Goal: Task Accomplishment & Management: Complete application form

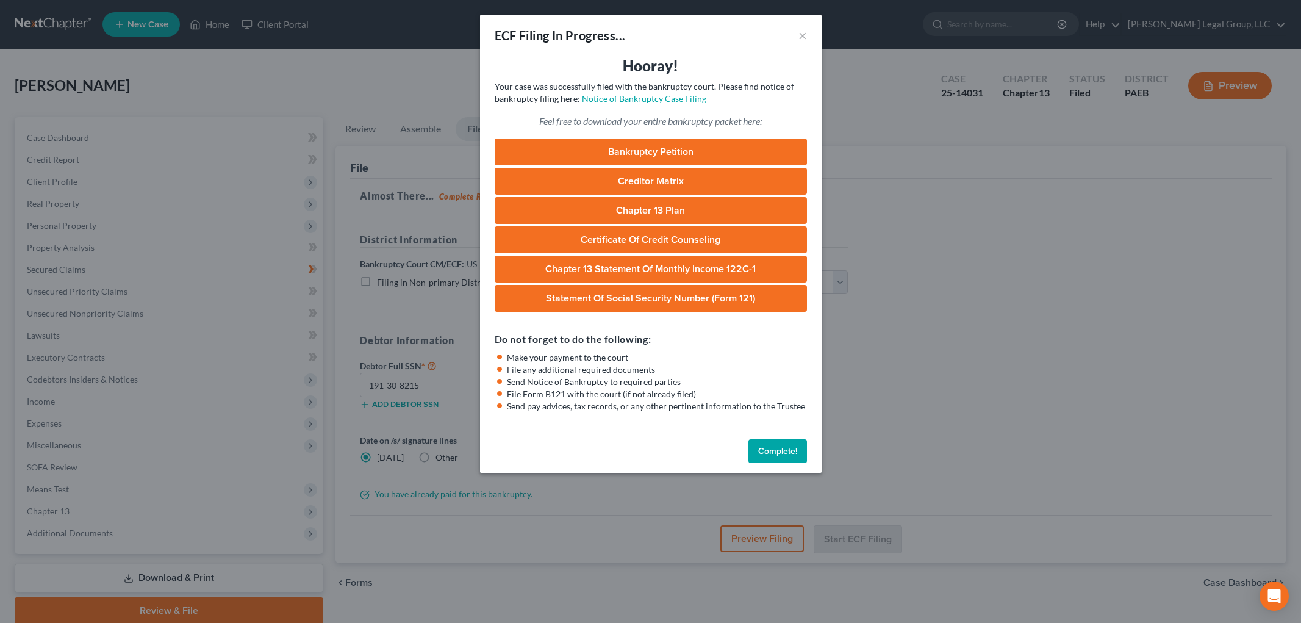
select select "0"
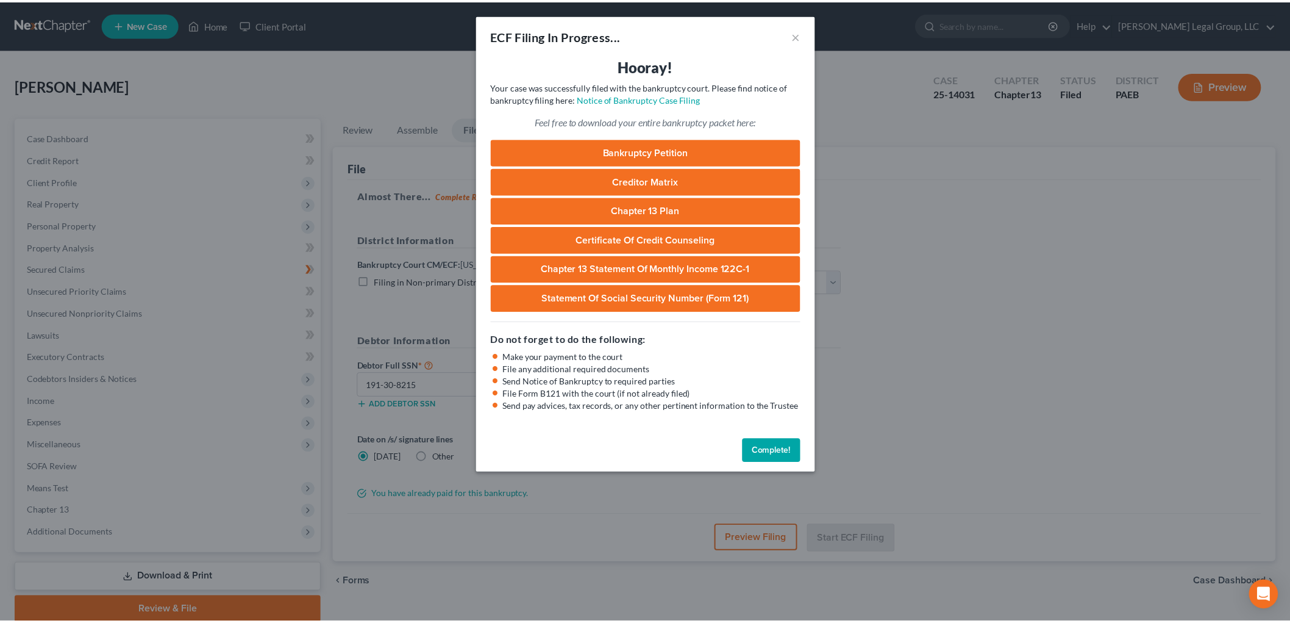
scroll to position [46, 0]
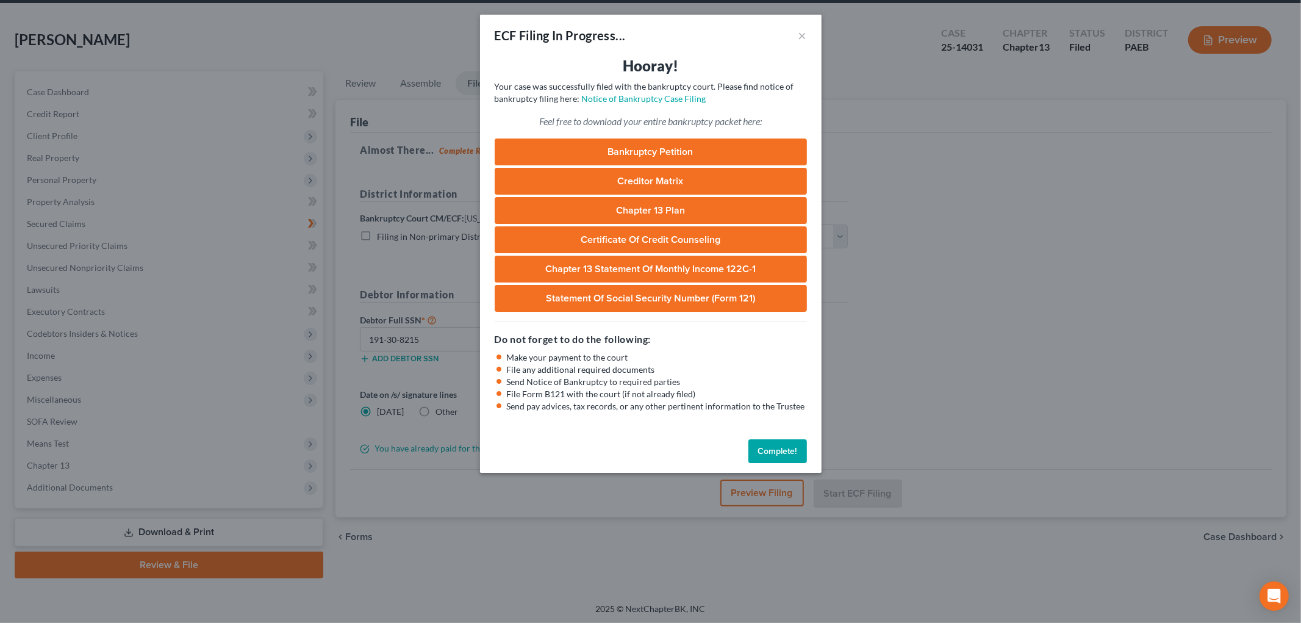
click at [770, 455] on button "Complete!" at bounding box center [777, 451] width 59 height 24
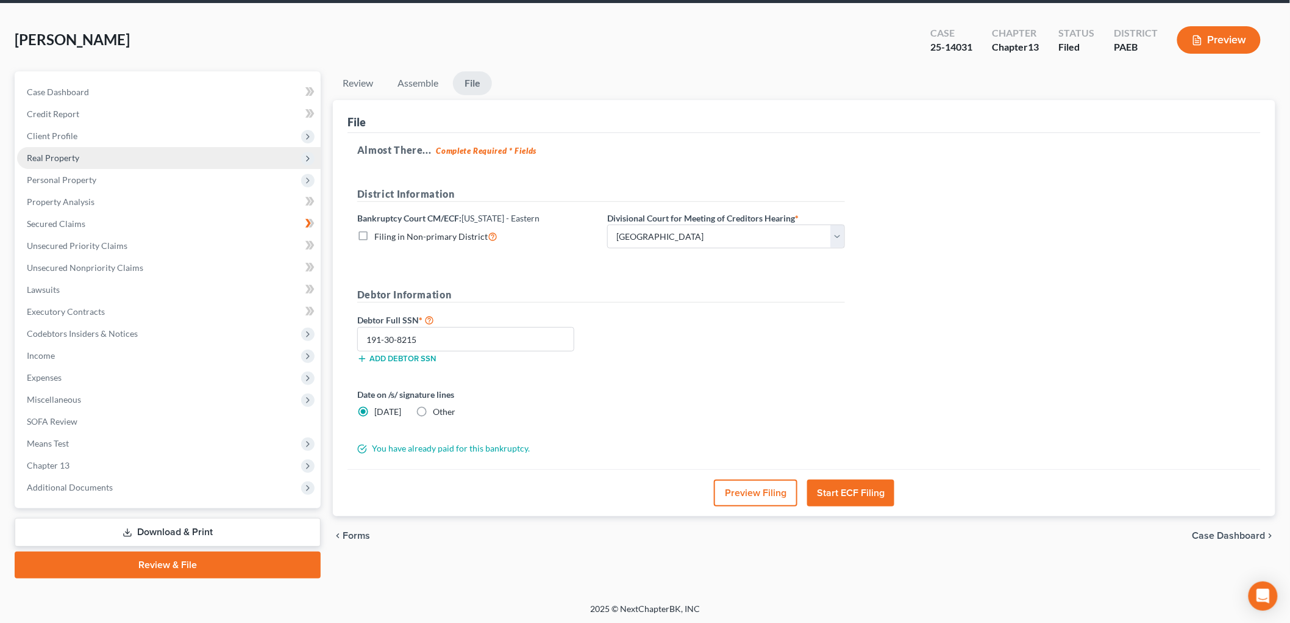
click at [52, 157] on span "Real Property" at bounding box center [53, 157] width 52 height 10
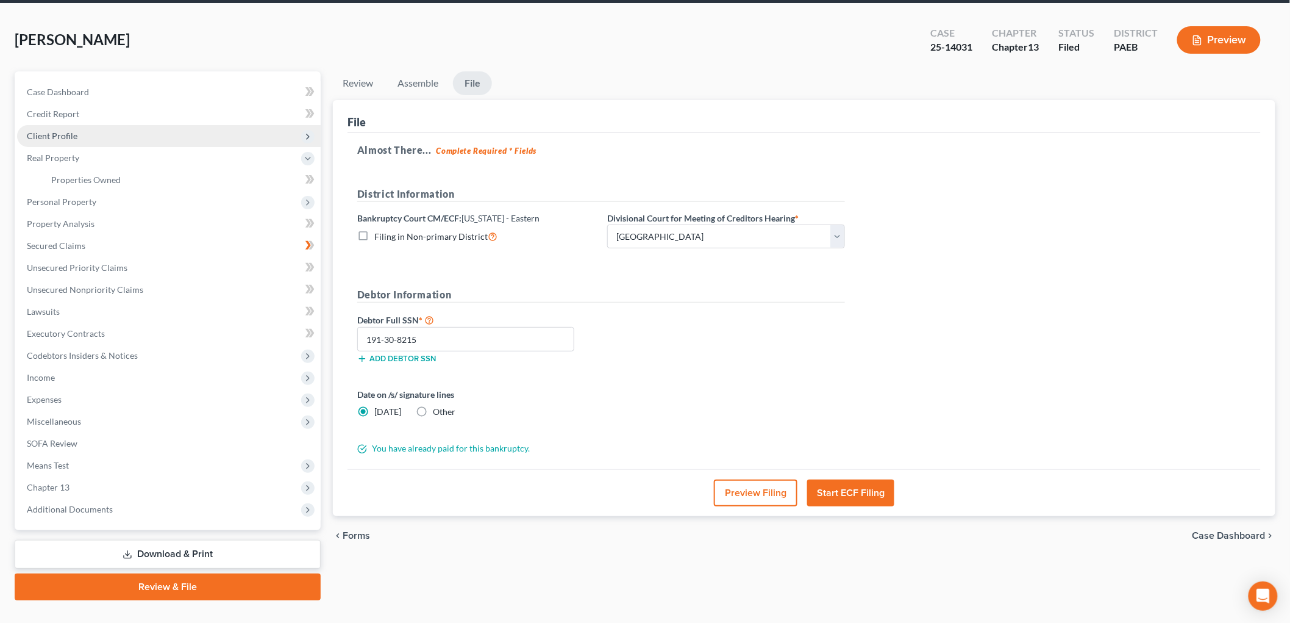
click at [57, 132] on span "Client Profile" at bounding box center [52, 135] width 51 height 10
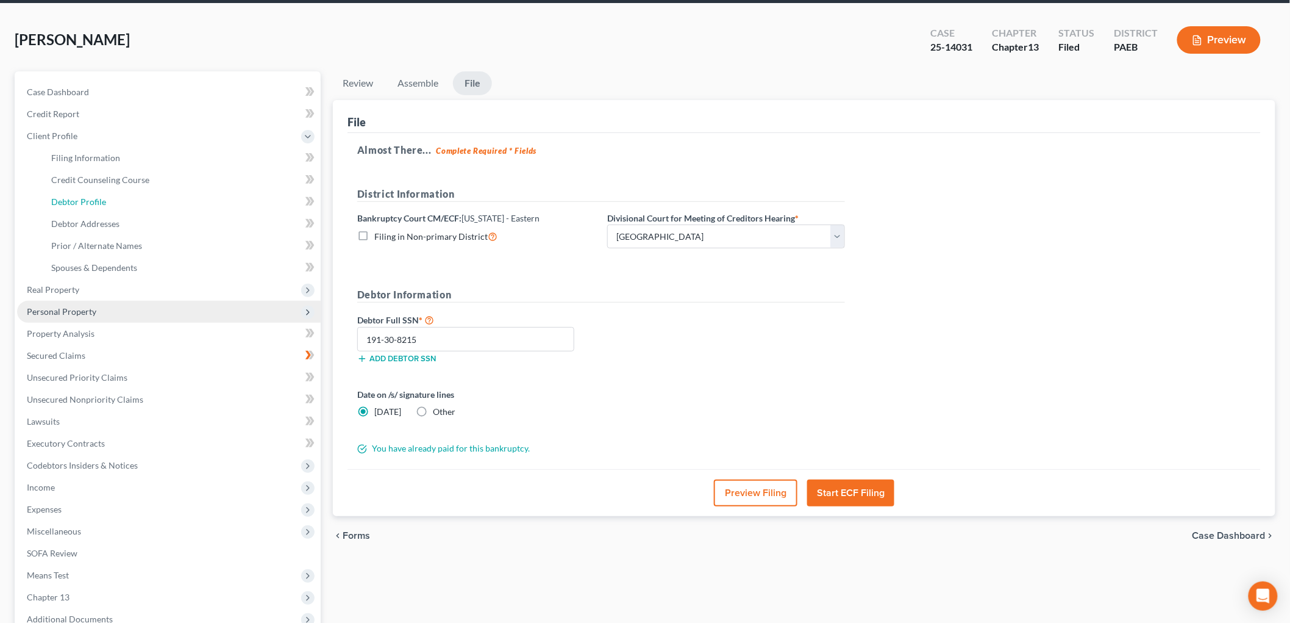
drag, startPoint x: 79, startPoint y: 199, endPoint x: 302, endPoint y: 320, distance: 253.2
click at [78, 198] on span "Debtor Profile" at bounding box center [78, 201] width 55 height 10
select select "4"
select select "0"
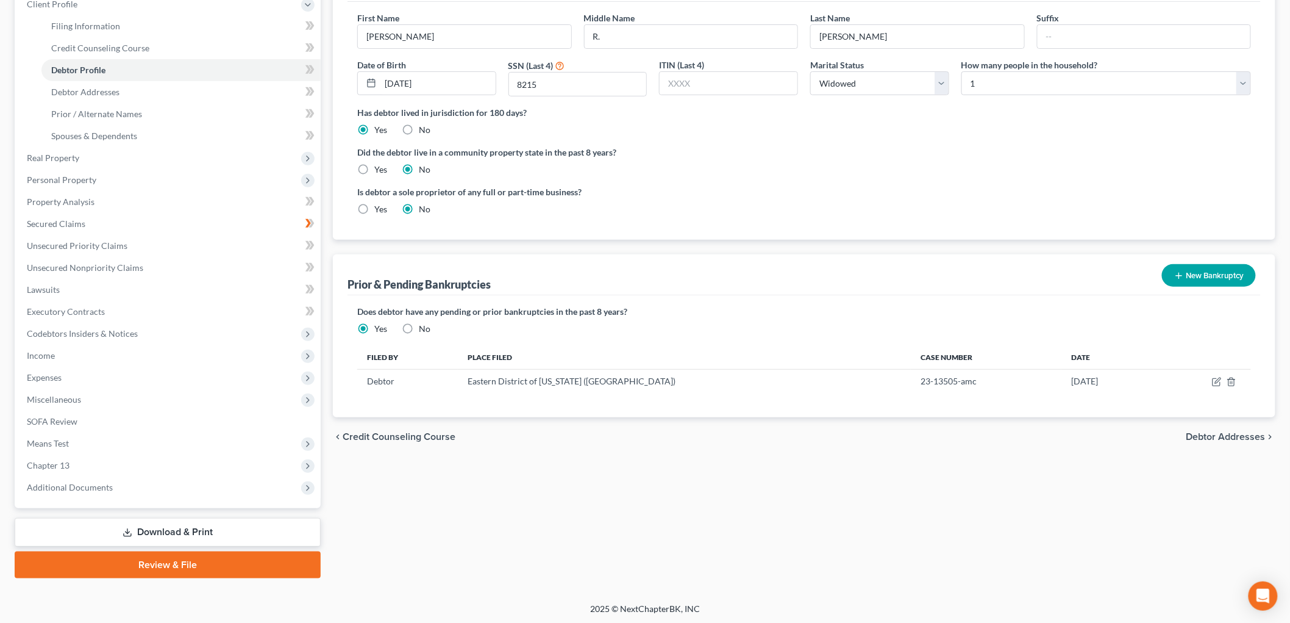
scroll to position [178, 0]
drag, startPoint x: 924, startPoint y: 376, endPoint x: 912, endPoint y: 380, distance: 12.9
click at [912, 380] on td "23-13505-amc" at bounding box center [986, 380] width 151 height 23
drag, startPoint x: 905, startPoint y: 380, endPoint x: 867, endPoint y: 380, distance: 37.8
click at [911, 380] on td "23-13505-amc" at bounding box center [986, 380] width 151 height 23
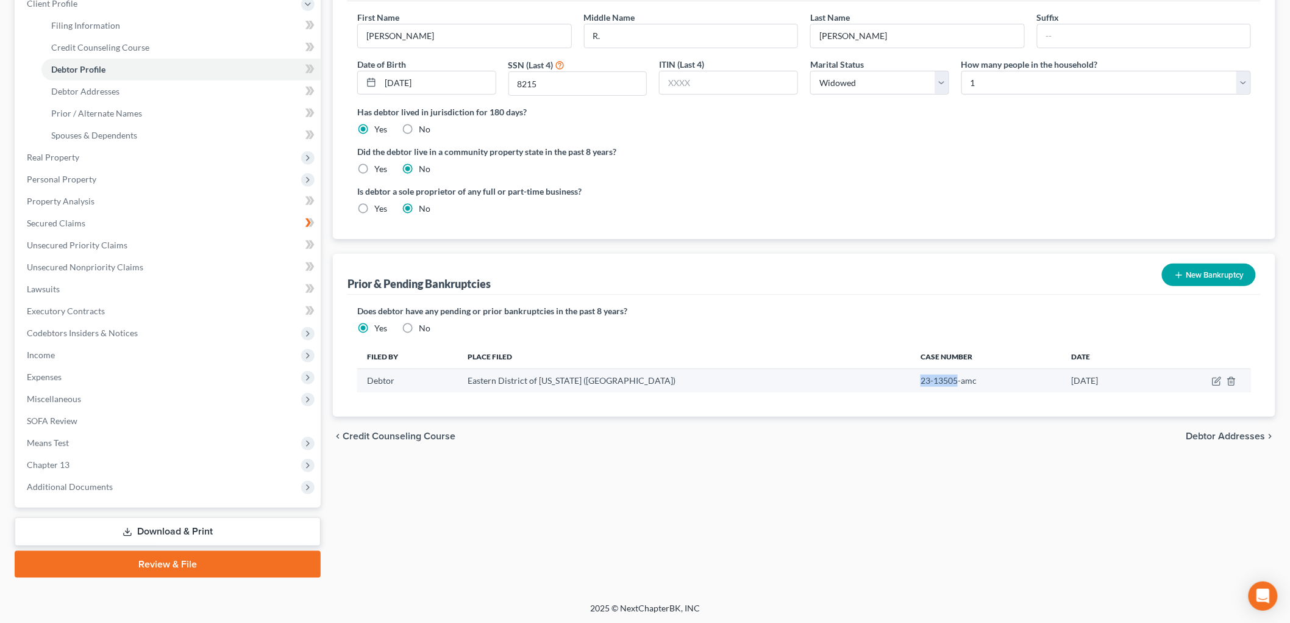
copy td "23-13505"
